Goal: Transaction & Acquisition: Obtain resource

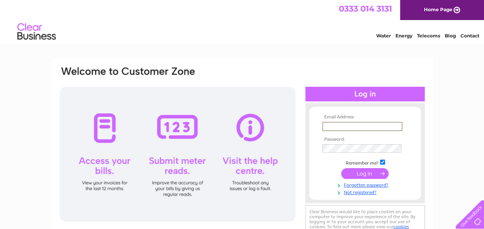
click at [331, 123] on input "text" at bounding box center [362, 126] width 80 height 9
click at [331, 122] on input "text" at bounding box center [362, 126] width 80 height 9
type input "carolandderekb@live.com"
click at [358, 175] on input "submit" at bounding box center [364, 173] width 47 height 11
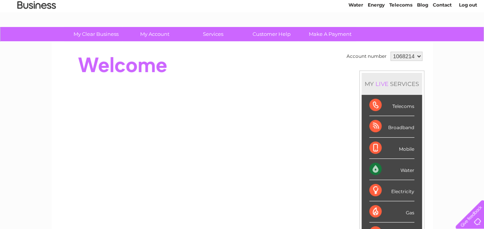
scroll to position [46, 0]
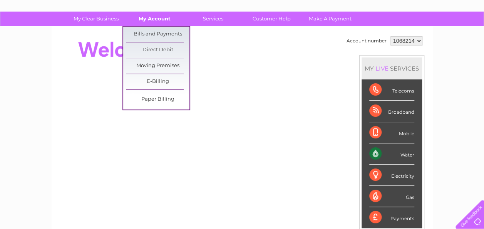
click at [158, 17] on link "My Account" at bounding box center [155, 19] width 64 height 14
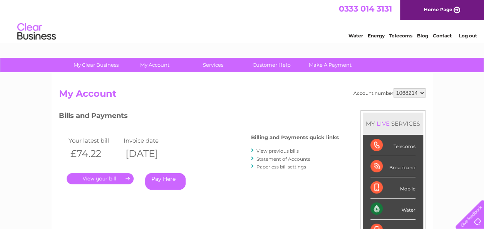
click at [116, 175] on link "." at bounding box center [100, 178] width 67 height 11
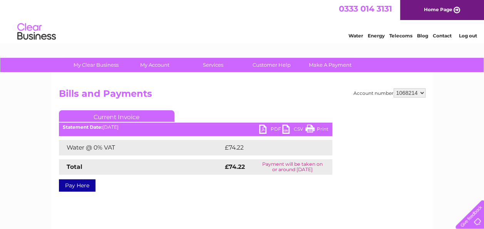
click at [264, 127] on link "PDF" at bounding box center [270, 129] width 23 height 11
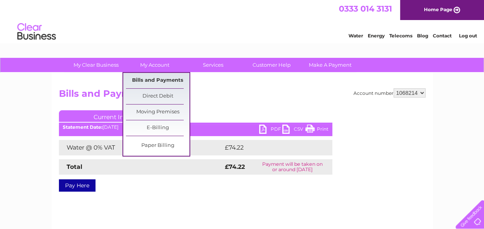
click at [154, 77] on link "Bills and Payments" at bounding box center [158, 80] width 64 height 15
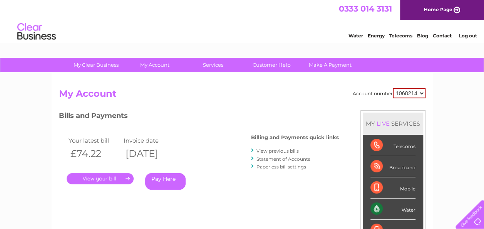
click at [264, 149] on link "View previous bills" at bounding box center [278, 151] width 42 height 6
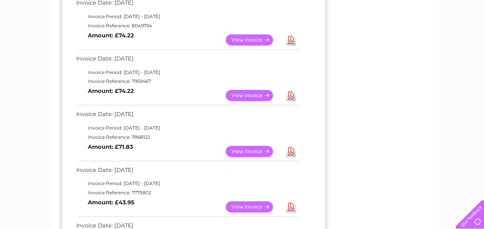
scroll to position [154, 0]
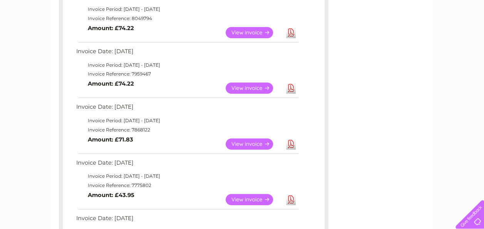
click at [246, 195] on link "View" at bounding box center [254, 199] width 57 height 11
